Goal: Find specific page/section: Find specific page/section

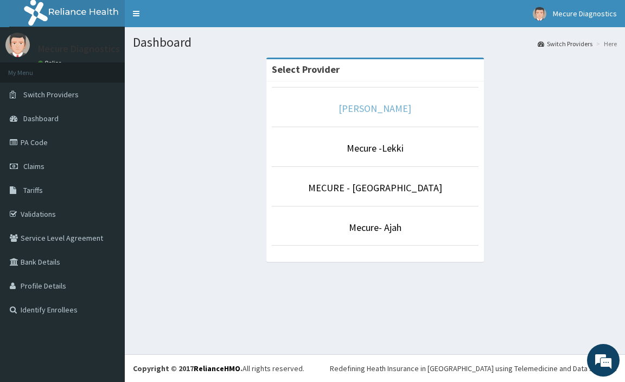
click at [381, 104] on link "[PERSON_NAME]" at bounding box center [375, 108] width 73 height 12
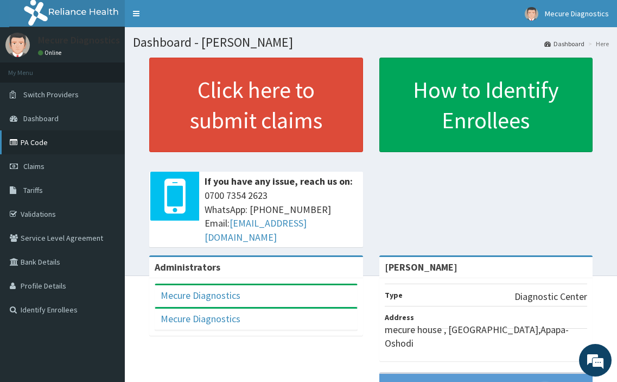
click at [42, 141] on link "PA Code" at bounding box center [62, 142] width 125 height 24
